Goal: Navigation & Orientation: Go to known website

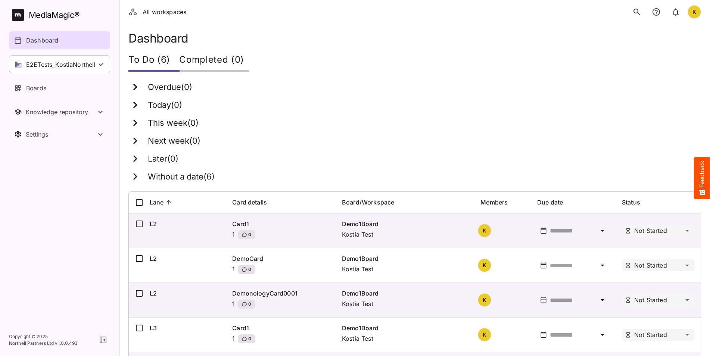
click at [467, 31] on h1 "Dashboard" at bounding box center [414, 38] width 573 height 14
